Goal: Entertainment & Leisure: Consume media (video, audio)

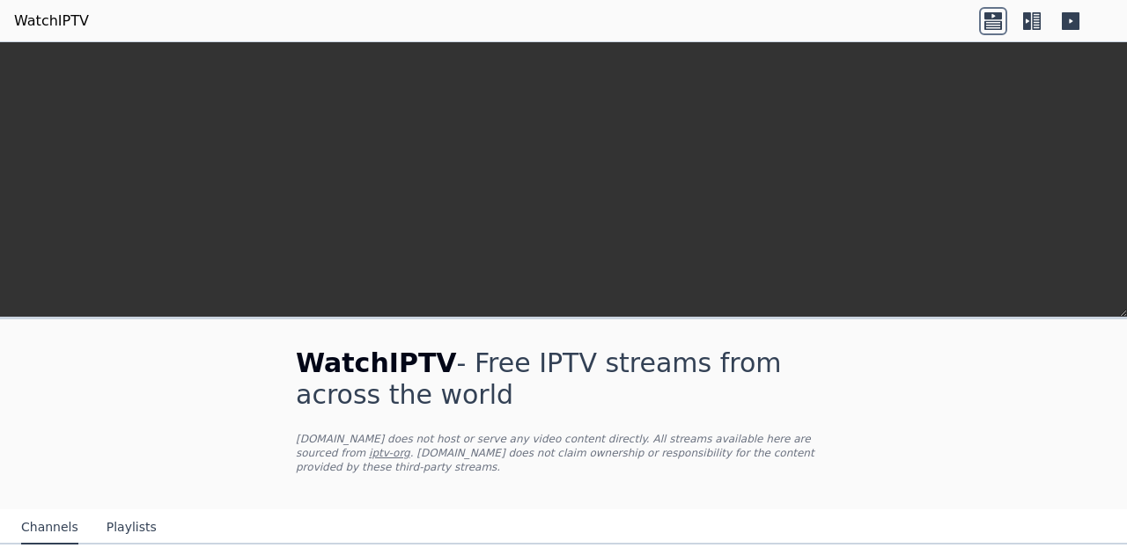
scroll to position [465, 0]
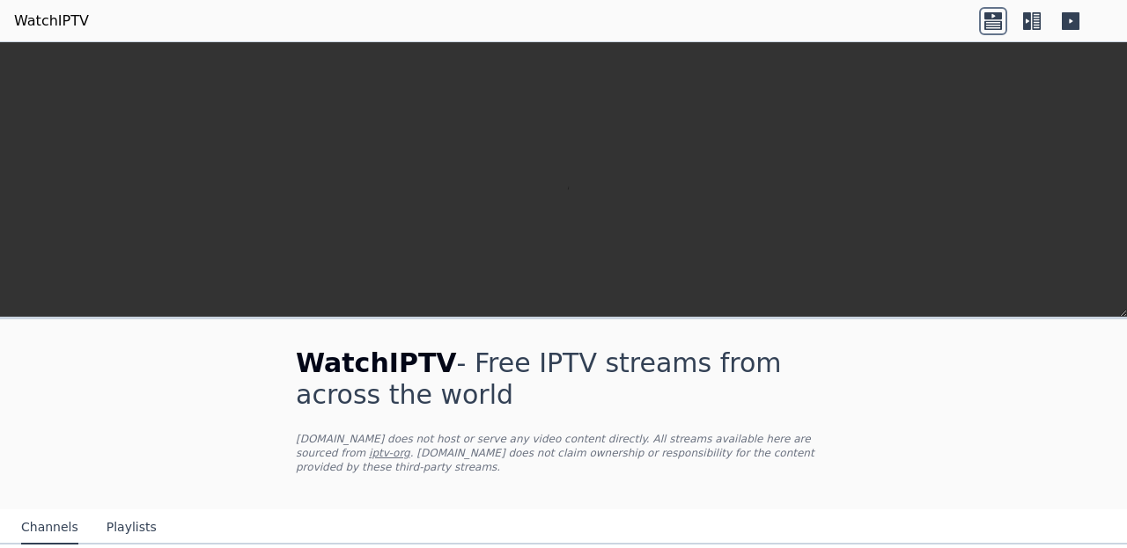
scroll to position [685, 0]
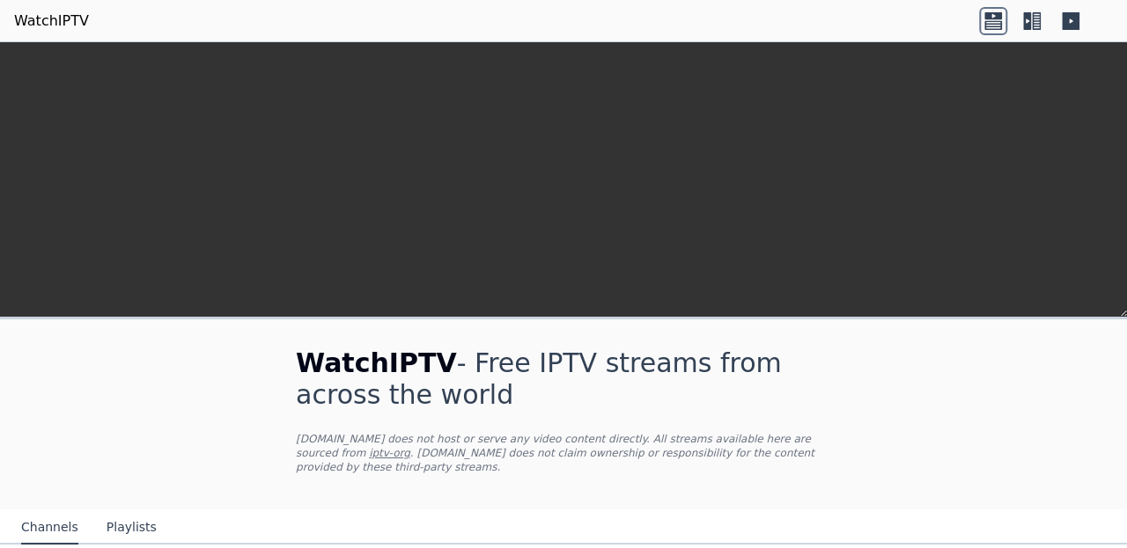
scroll to position [342, 0]
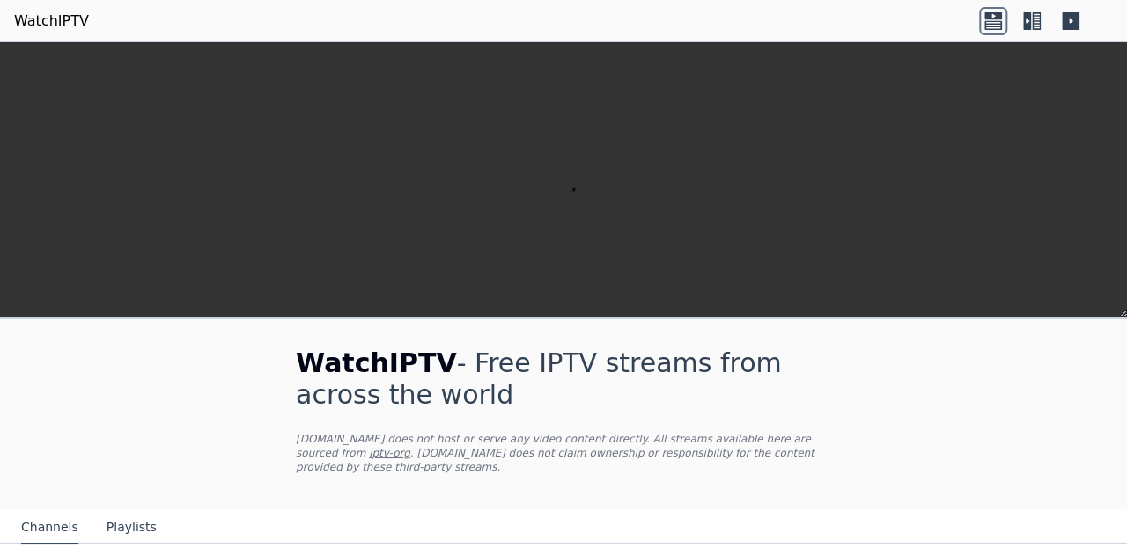
scroll to position [635, 0]
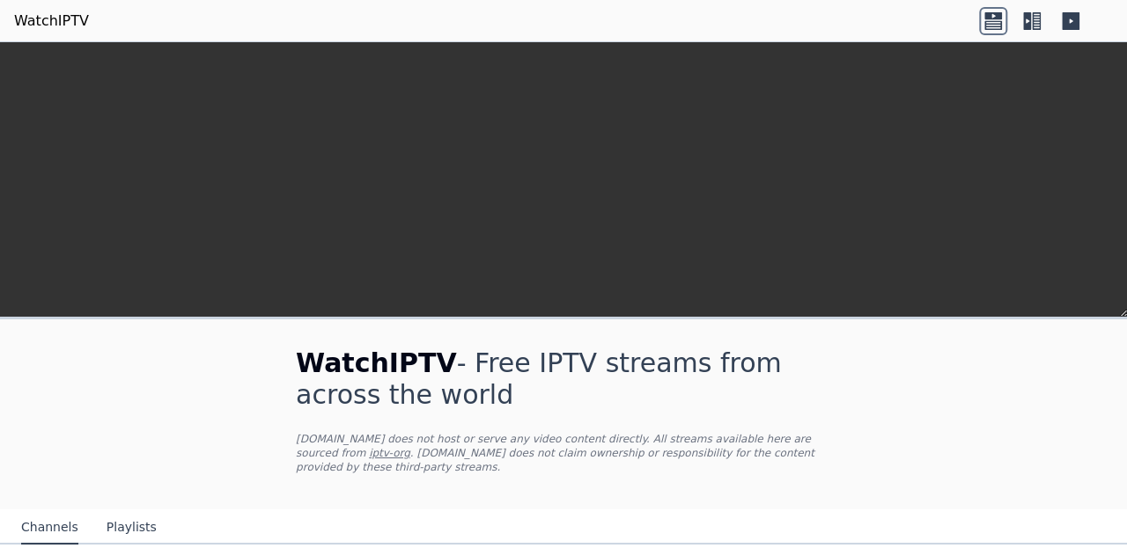
scroll to position [710, 0]
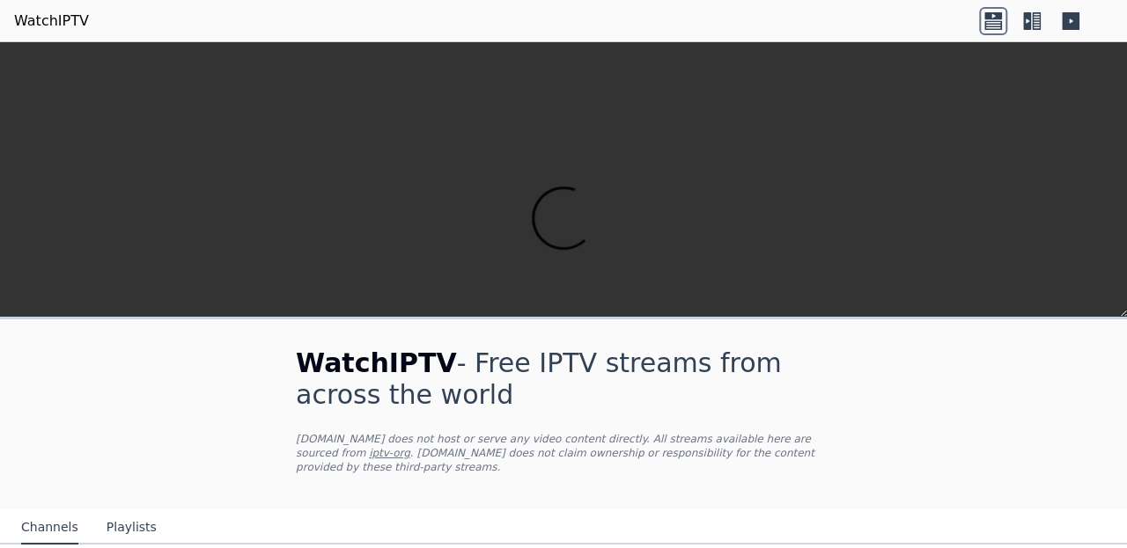
scroll to position [341, 0]
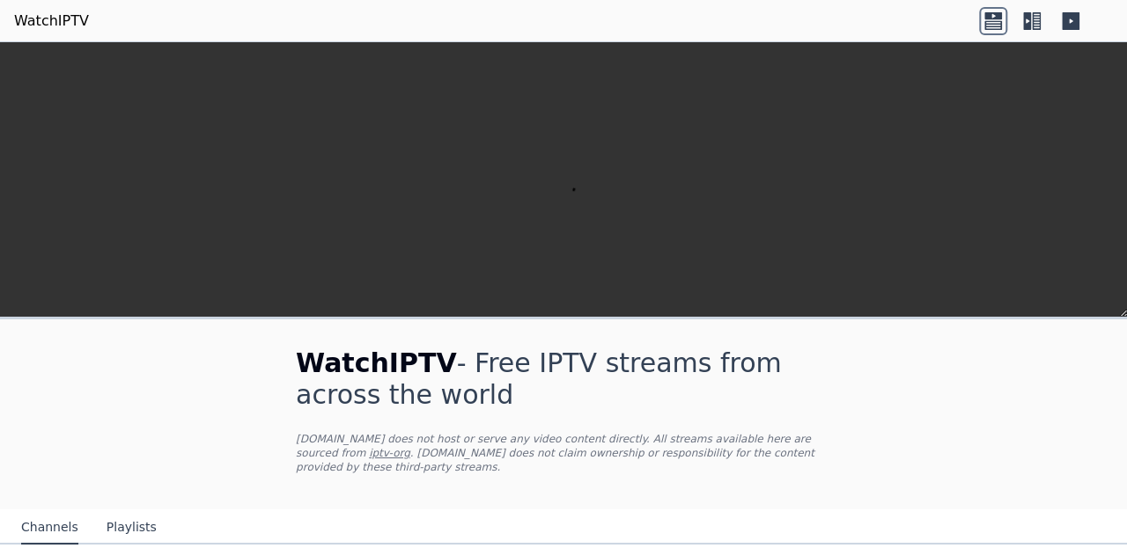
scroll to position [0, 0]
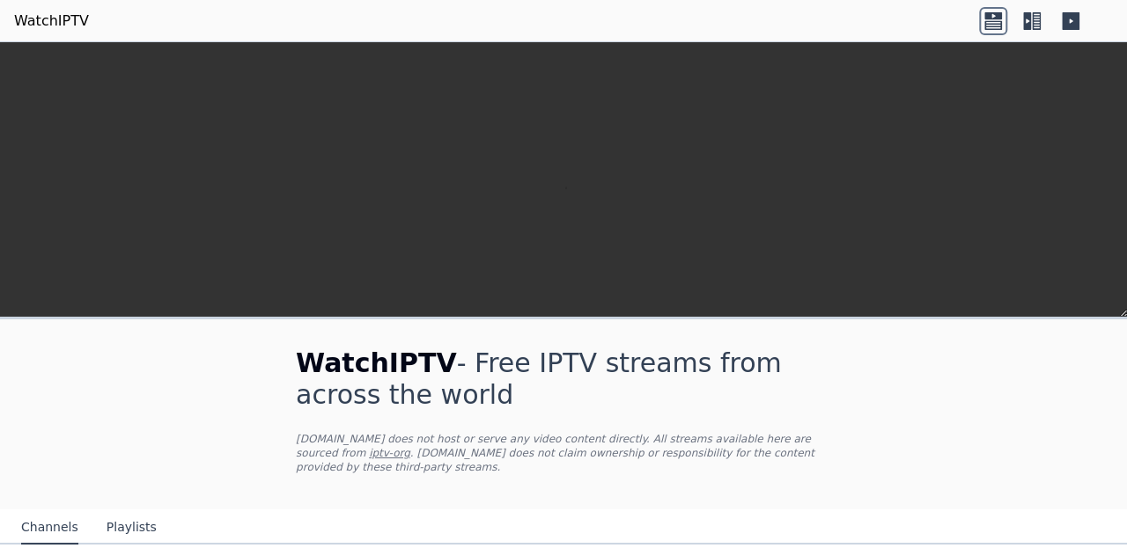
scroll to position [703, 0]
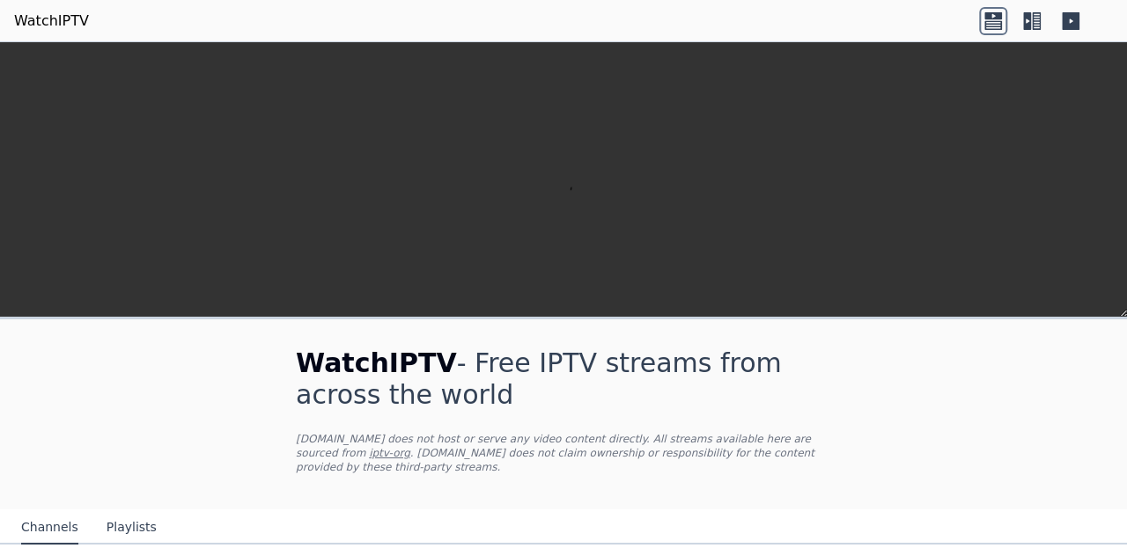
scroll to position [255, 0]
